Goal: Task Accomplishment & Management: Use online tool/utility

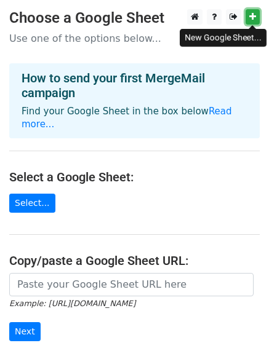
click at [257, 22] on link at bounding box center [253, 16] width 14 height 15
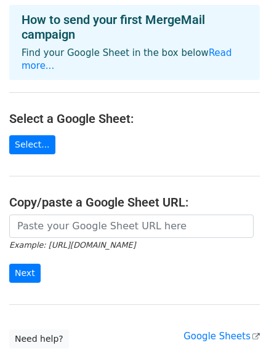
scroll to position [134, 0]
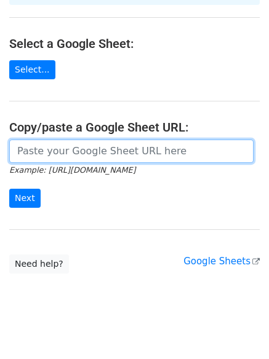
click at [30, 142] on input "url" at bounding box center [131, 151] width 244 height 23
paste input "https://docs.google.com/spreadsheets/d/1lbnLg38RGCkiyZIUwi8N-OZf0LmGJMdu4Kyyu8v…"
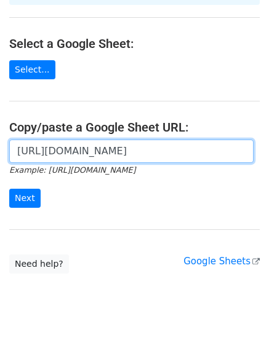
scroll to position [0, 268]
type input "https://docs.google.com/spreadsheets/d/1lbnLg38RGCkiyZIUwi8N-OZf0LmGJMdu4Kyyu8v…"
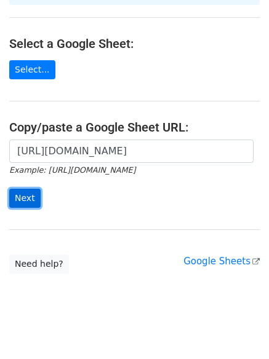
scroll to position [0, 0]
click at [26, 189] on input "Next" at bounding box center [24, 198] width 31 height 19
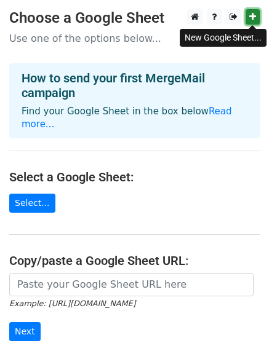
click at [256, 18] on link at bounding box center [253, 16] width 14 height 15
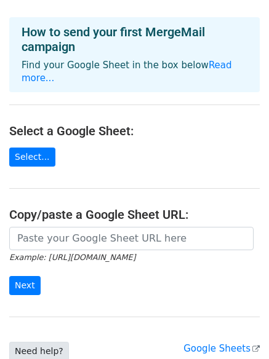
scroll to position [123, 0]
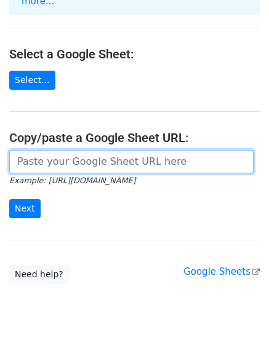
click at [42, 150] on input "url" at bounding box center [131, 161] width 244 height 23
paste input "[URL][DOMAIN_NAME]"
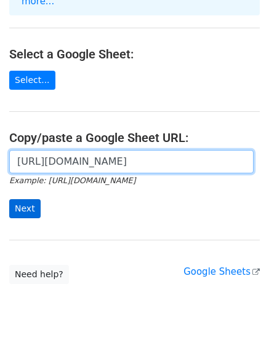
type input "[URL][DOMAIN_NAME]"
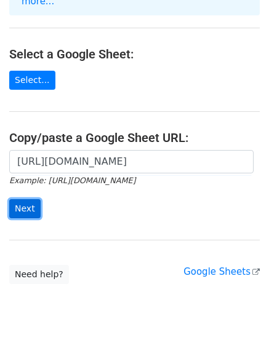
scroll to position [0, 0]
click at [20, 199] on input "Next" at bounding box center [24, 208] width 31 height 19
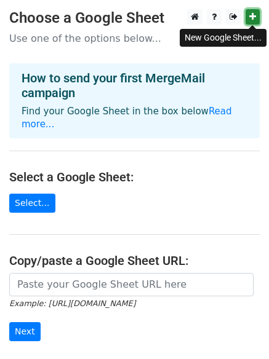
click at [247, 14] on link at bounding box center [253, 16] width 14 height 15
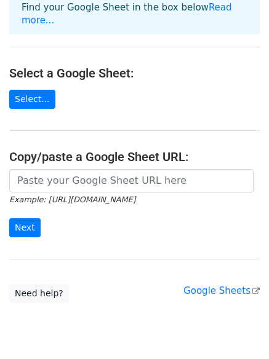
scroll to position [134, 0]
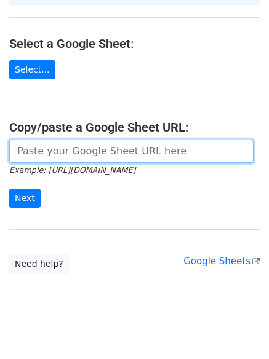
click at [54, 140] on input "url" at bounding box center [131, 151] width 244 height 23
paste input "https://docs.google.com/spreadsheets/d/1xwqj0l7oYvTuswmapGogm4e1yYL-rHnxvwExUmO…"
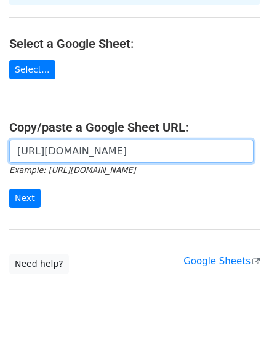
scroll to position [0, 276]
type input "https://docs.google.com/spreadsheets/d/1xwqj0l7oYvTuswmapGogm4e1yYL-rHnxvwExUmO…"
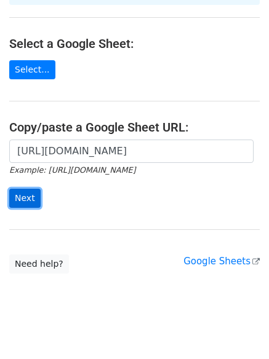
scroll to position [0, 0]
click at [18, 190] on input "Next" at bounding box center [24, 198] width 31 height 19
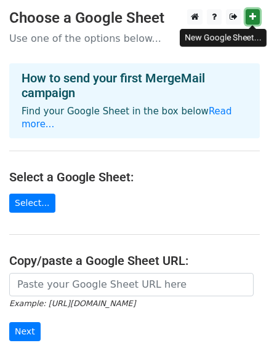
click at [252, 14] on icon at bounding box center [252, 16] width 7 height 9
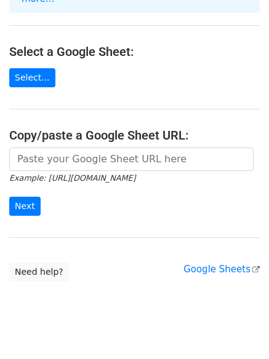
scroll to position [134, 0]
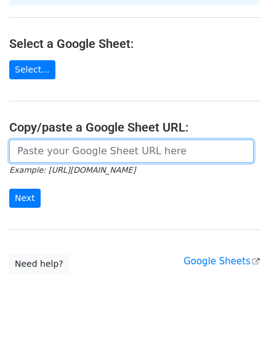
click at [20, 140] on input "url" at bounding box center [131, 151] width 244 height 23
paste input "https://docs.google.com/spreadsheets/d/1ruBZUhfxqm229aq1r3En6YQ5tQt9nCplM6KKbeQ…"
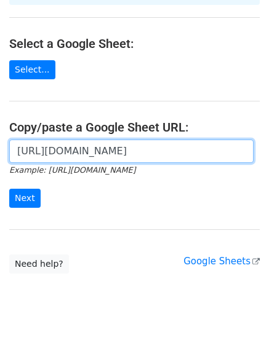
scroll to position [0, 278]
type input "https://docs.google.com/spreadsheets/d/1ruBZUhfxqm229aq1r3En6YQ5tQt9nCplM6KKbeQ…"
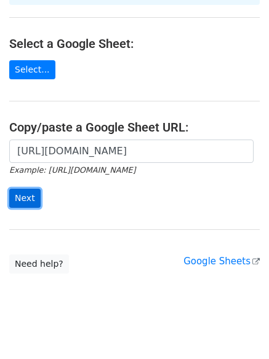
scroll to position [0, 0]
click at [21, 189] on input "Next" at bounding box center [24, 198] width 31 height 19
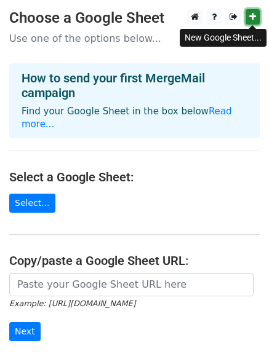
click at [250, 15] on icon at bounding box center [252, 16] width 7 height 9
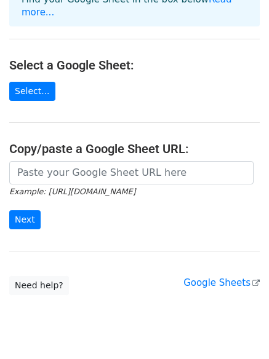
scroll to position [134, 0]
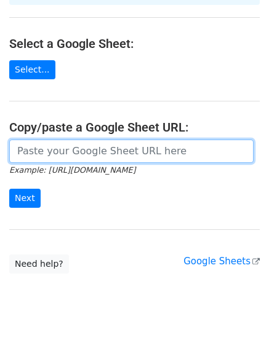
click at [35, 143] on input "url" at bounding box center [131, 151] width 244 height 23
paste input "[URL][DOMAIN_NAME]"
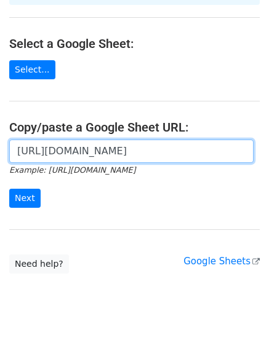
scroll to position [0, 278]
type input "[URL][DOMAIN_NAME]"
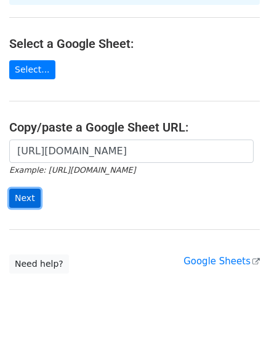
scroll to position [0, 0]
click at [20, 189] on input "Next" at bounding box center [24, 198] width 31 height 19
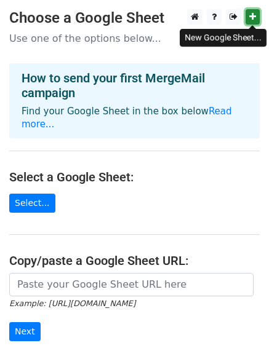
click at [252, 17] on icon at bounding box center [252, 16] width 7 height 9
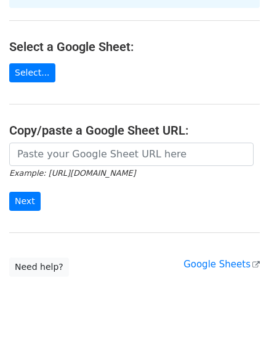
scroll to position [134, 0]
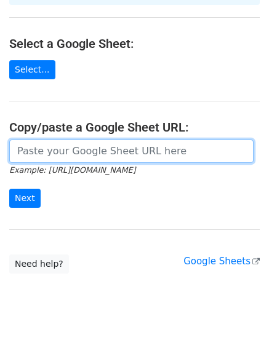
click at [35, 140] on input "url" at bounding box center [131, 151] width 244 height 23
paste input "[URL][DOMAIN_NAME]"
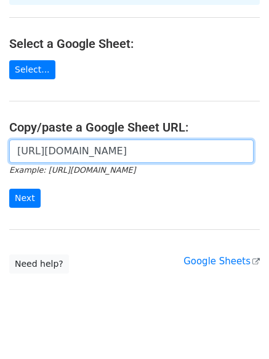
scroll to position [0, 268]
type input "[URL][DOMAIN_NAME]"
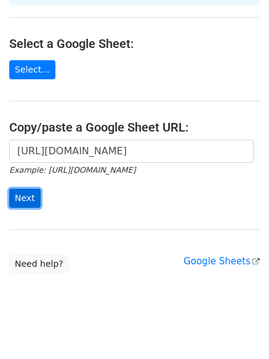
scroll to position [0, 0]
click at [23, 189] on input "Next" at bounding box center [24, 198] width 31 height 19
